Goal: Find contact information: Find contact information

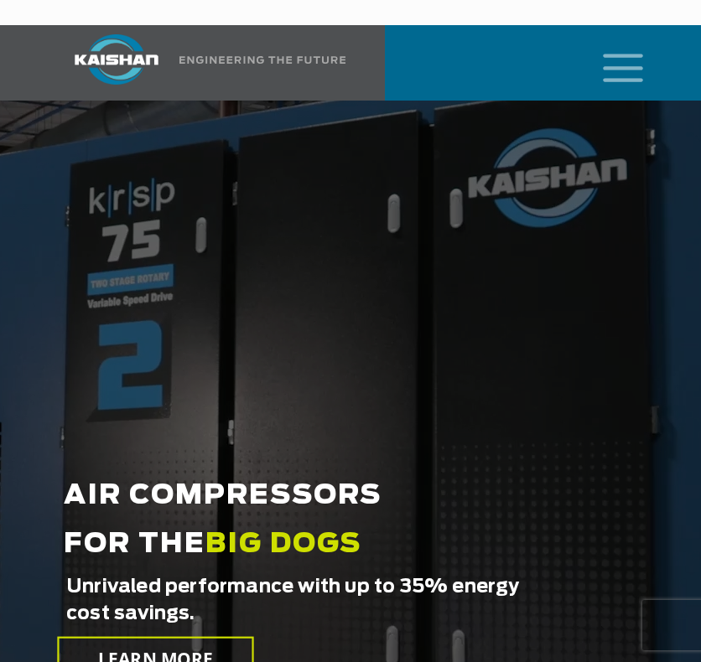
click at [636, 48] on icon "mobile menu" at bounding box center [623, 66] width 54 height 52
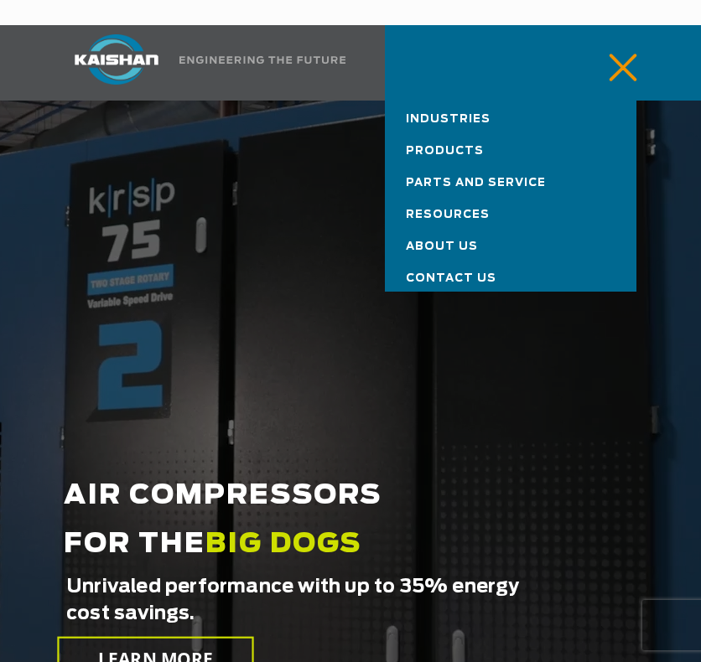
click at [455, 178] on span "Parts and Service" at bounding box center [476, 183] width 140 height 11
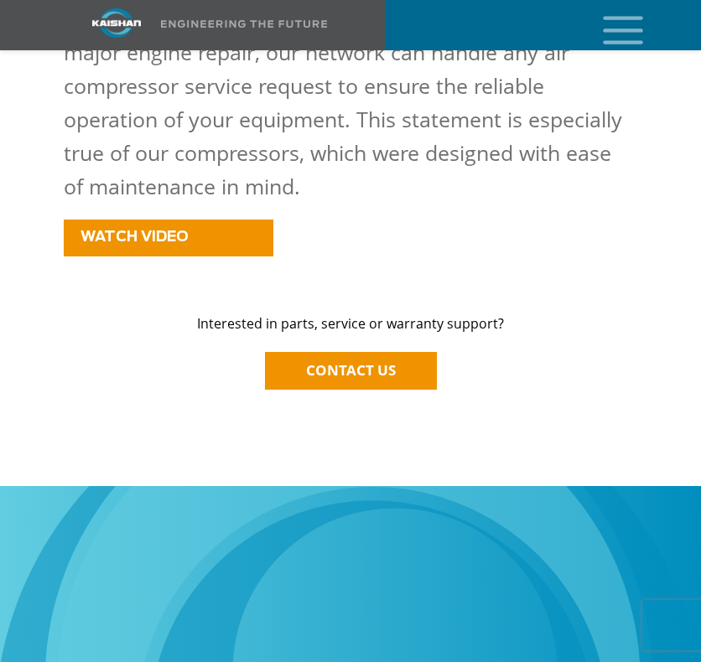
scroll to position [2294, 0]
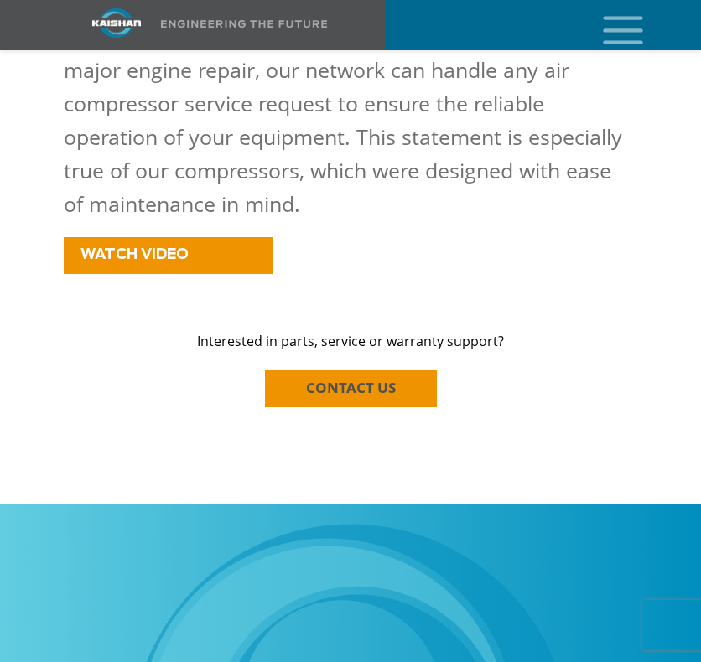
click at [343, 378] on span "CONTACT US" at bounding box center [351, 387] width 90 height 19
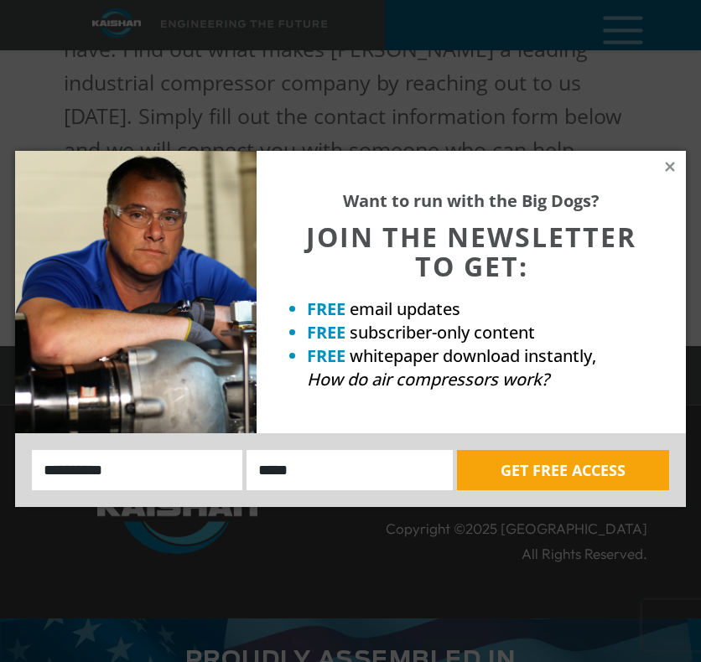
scroll to position [335, 0]
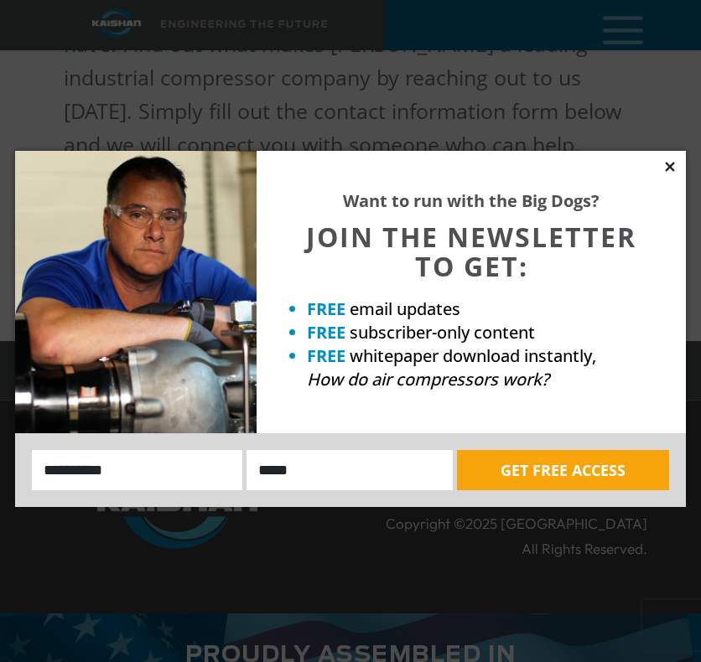
click at [665, 168] on icon at bounding box center [669, 166] width 15 height 15
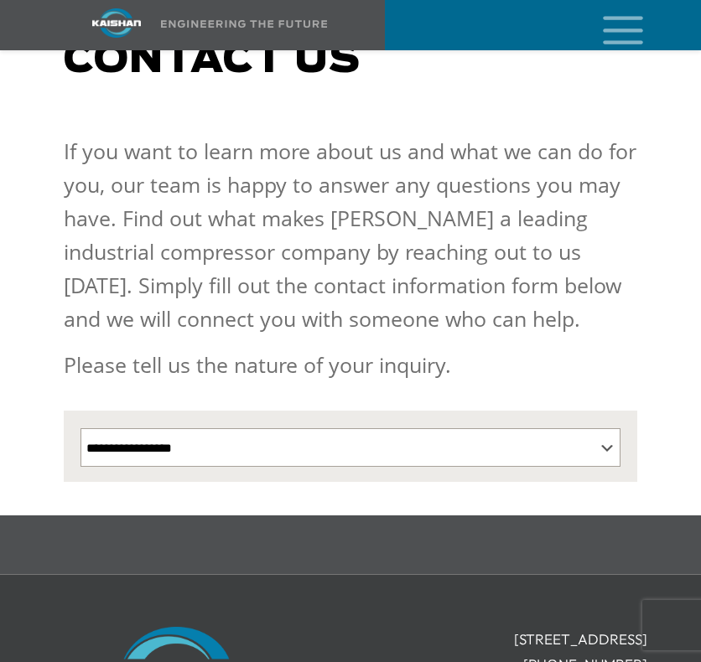
scroll to position [122, 0]
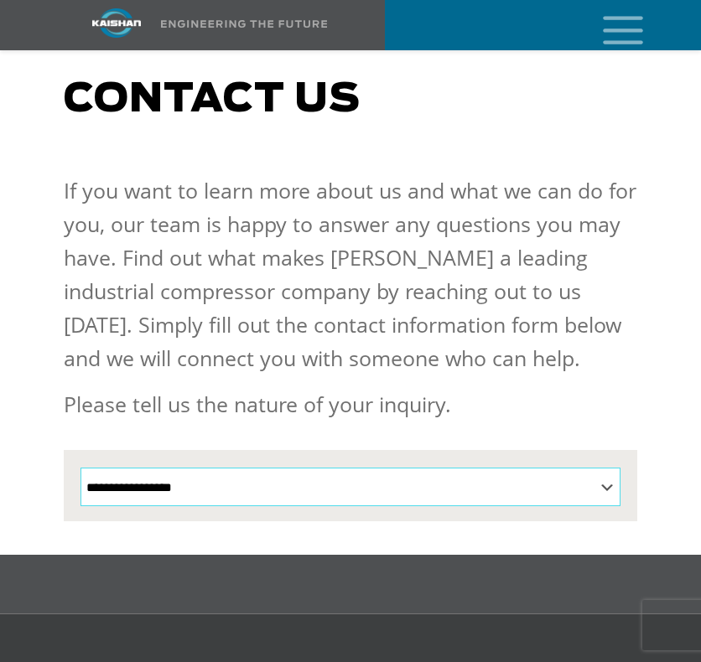
click at [262, 471] on select "**********" at bounding box center [350, 487] width 540 height 39
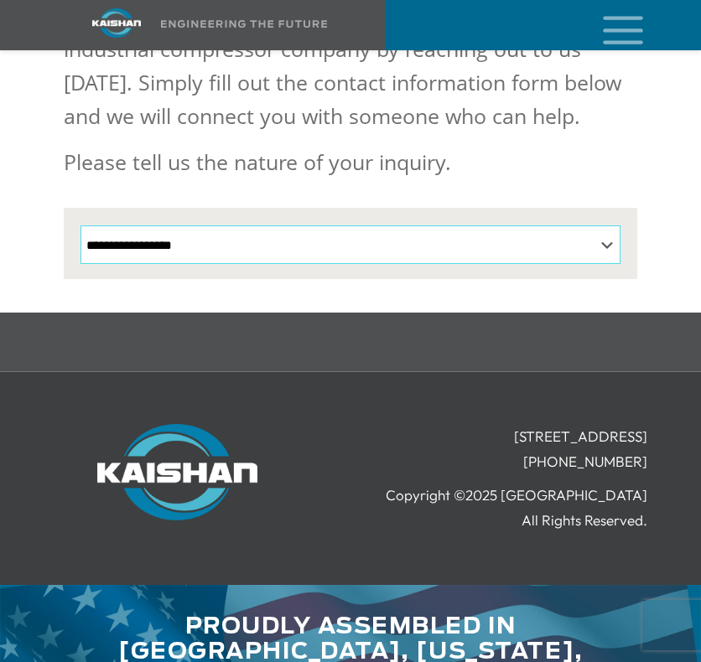
scroll to position [373, 0]
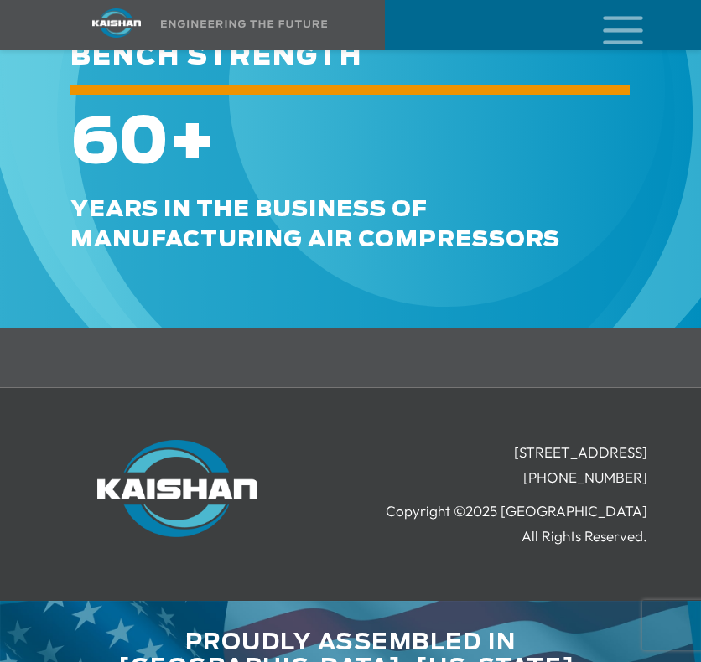
scroll to position [2965, 0]
